Goal: Navigation & Orientation: Find specific page/section

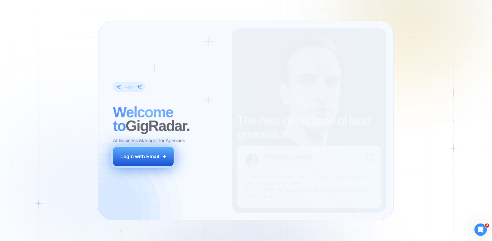
click at [140, 155] on div "Login with Email" at bounding box center [139, 156] width 39 height 7
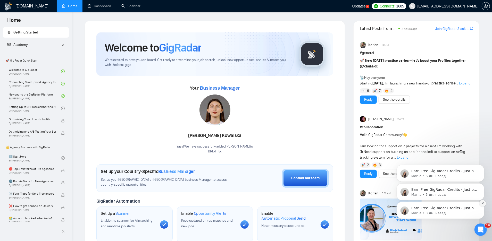
click at [481, 203] on button "Dismiss notification" at bounding box center [483, 203] width 7 height 7
click at [483, 204] on icon "Dismiss notification" at bounding box center [483, 204] width 2 height 2
click at [482, 201] on button "Dismiss notification" at bounding box center [483, 203] width 7 height 7
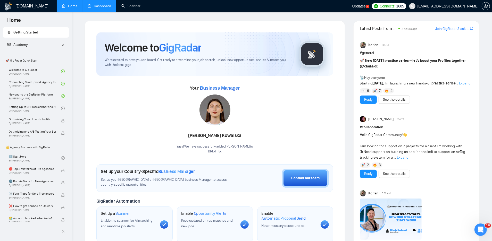
click at [104, 6] on link "Dashboard" at bounding box center [99, 6] width 23 height 4
